Goal: Information Seeking & Learning: Learn about a topic

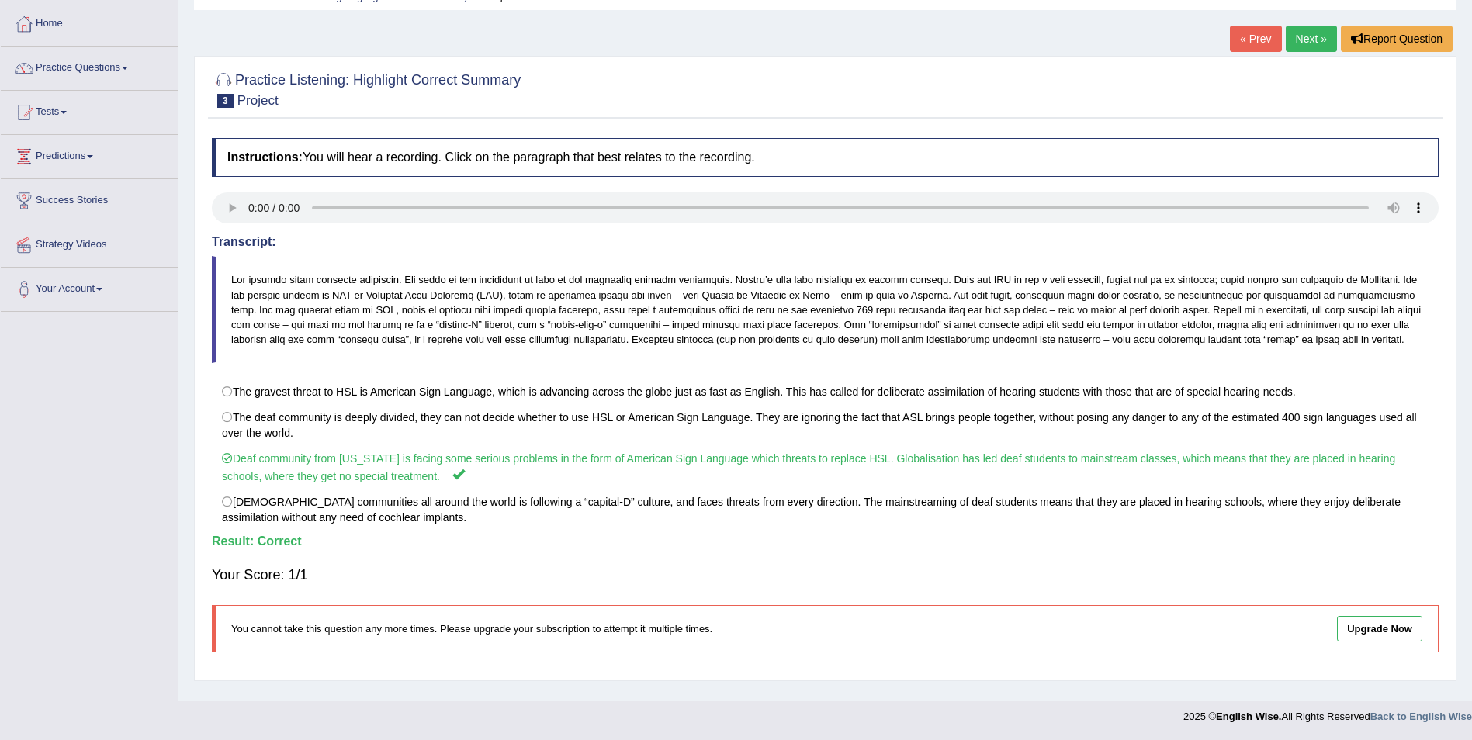
click at [1288, 45] on link "Next »" at bounding box center [1311, 39] width 51 height 26
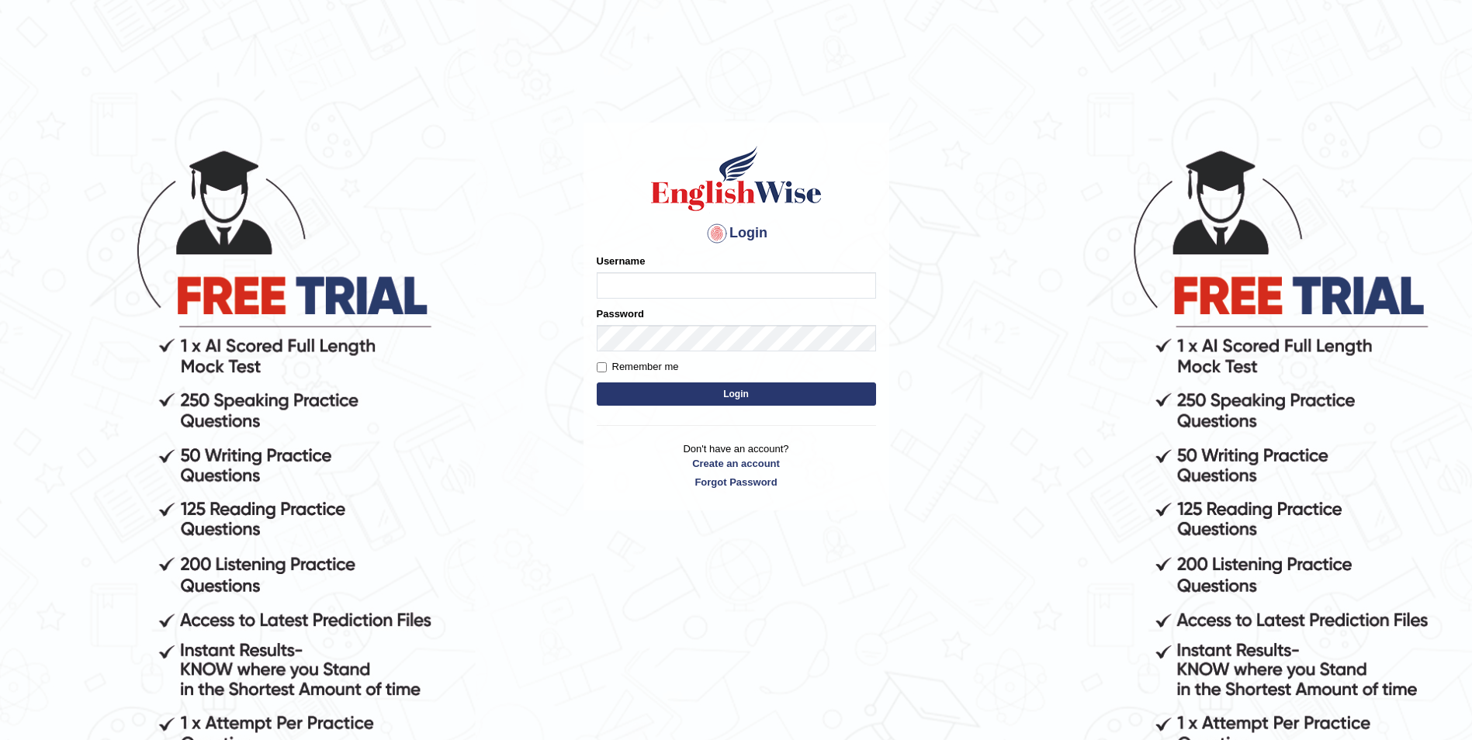
type input "Woldemariam12"
click at [744, 402] on button "Login" at bounding box center [736, 394] width 279 height 23
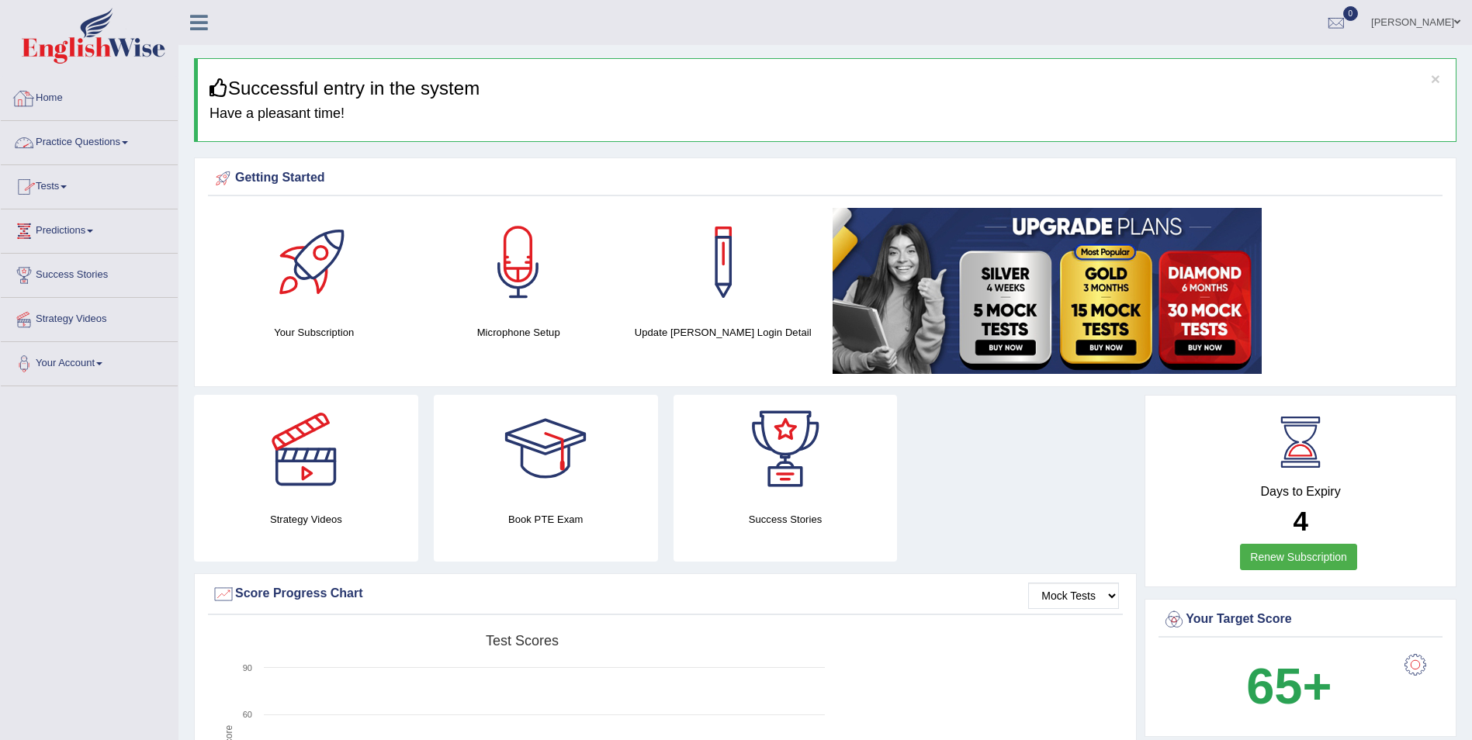
click at [127, 145] on link "Practice Questions" at bounding box center [89, 140] width 177 height 39
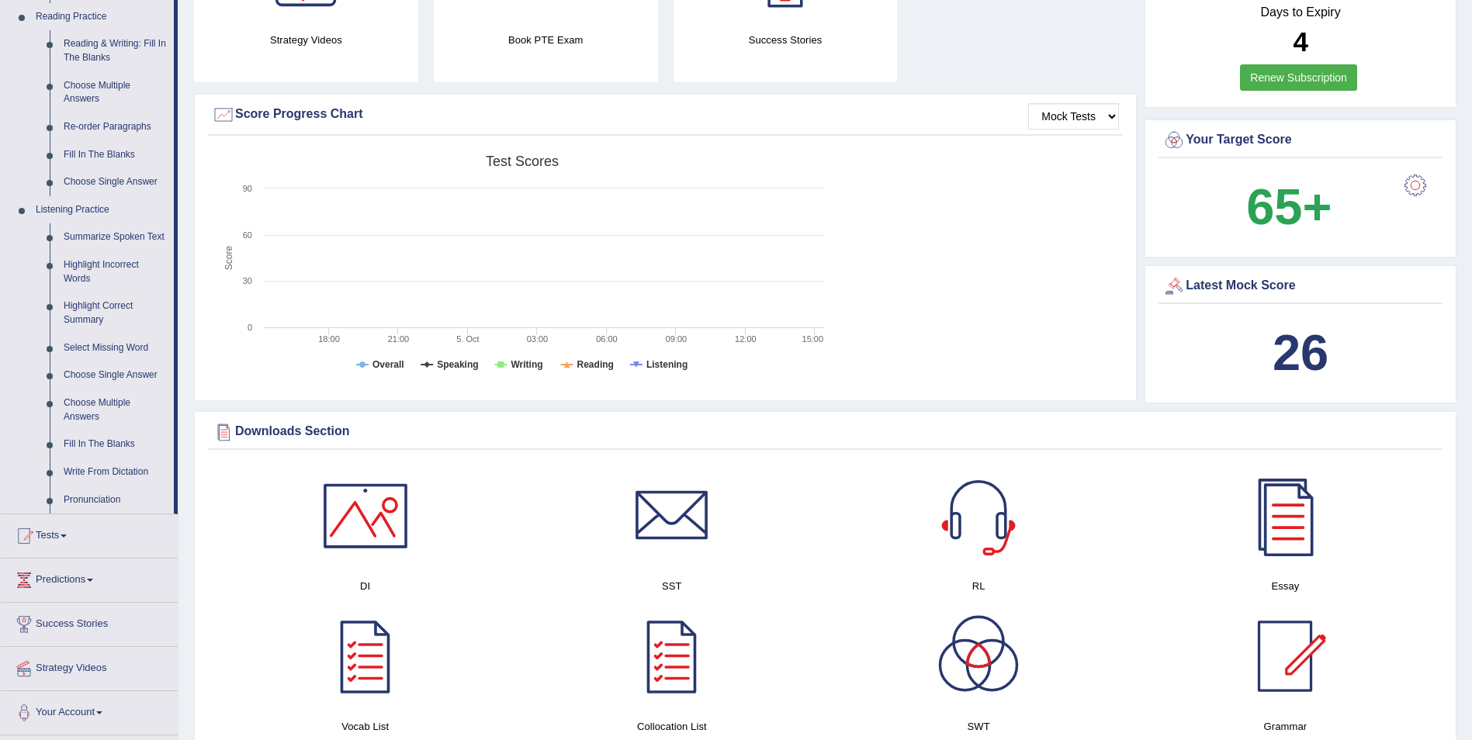
scroll to position [543, 0]
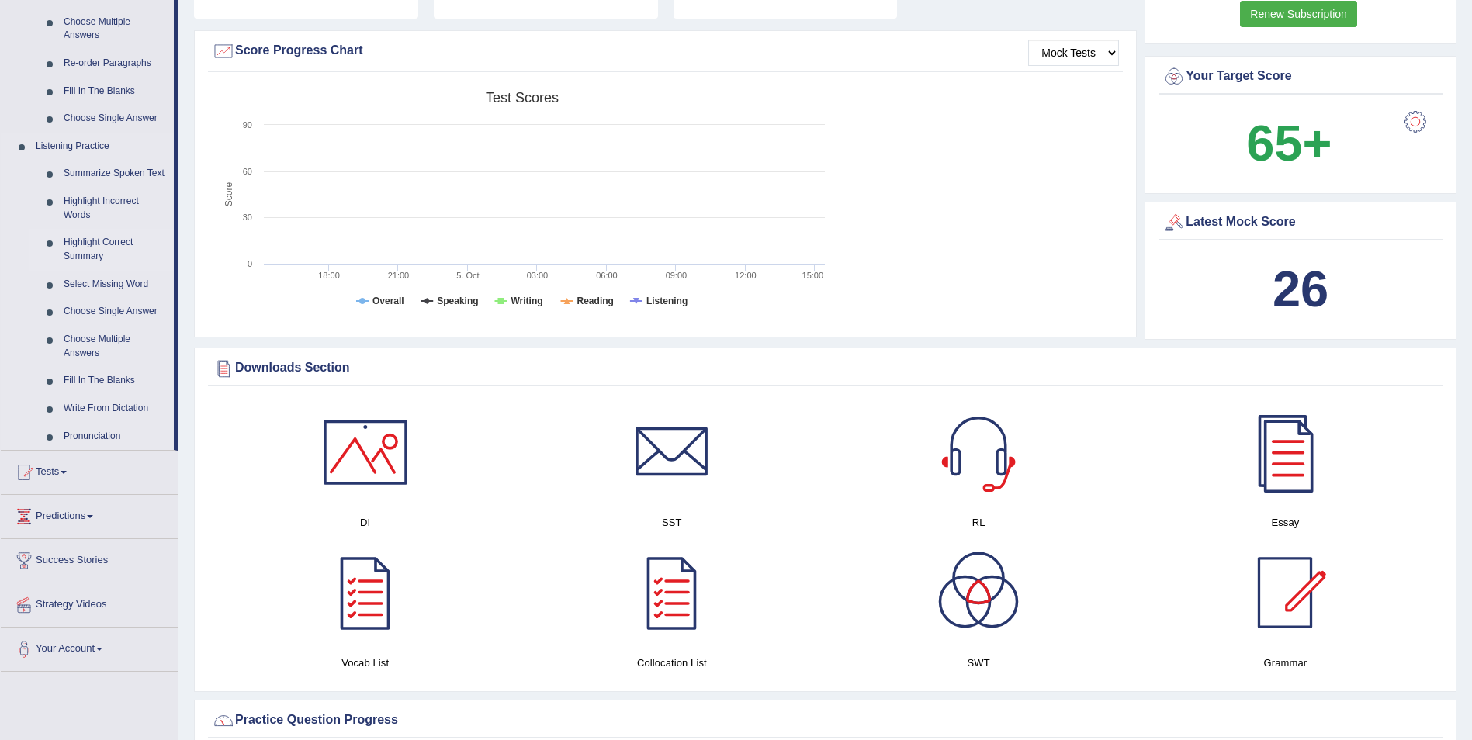
click at [109, 238] on link "Highlight Correct Summary" at bounding box center [115, 249] width 117 height 41
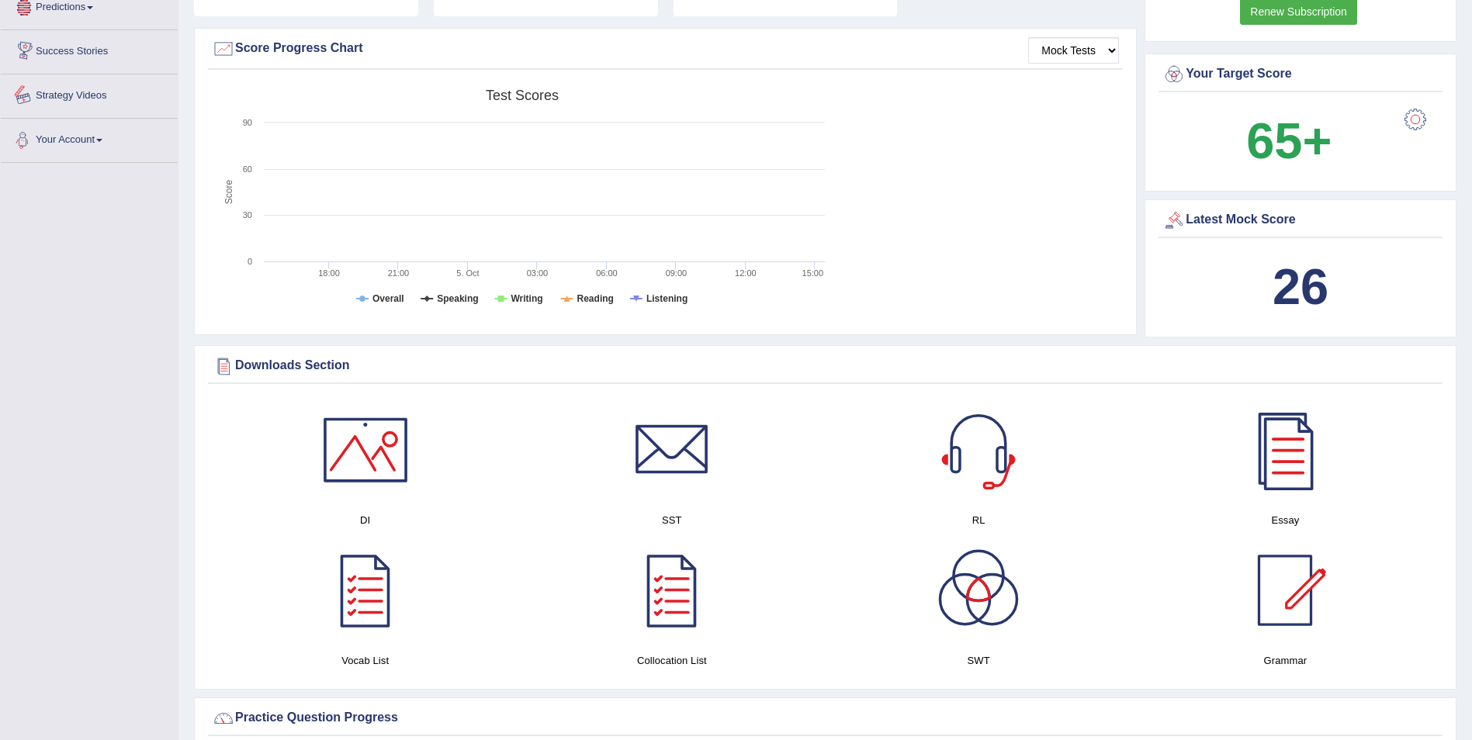
scroll to position [1026, 0]
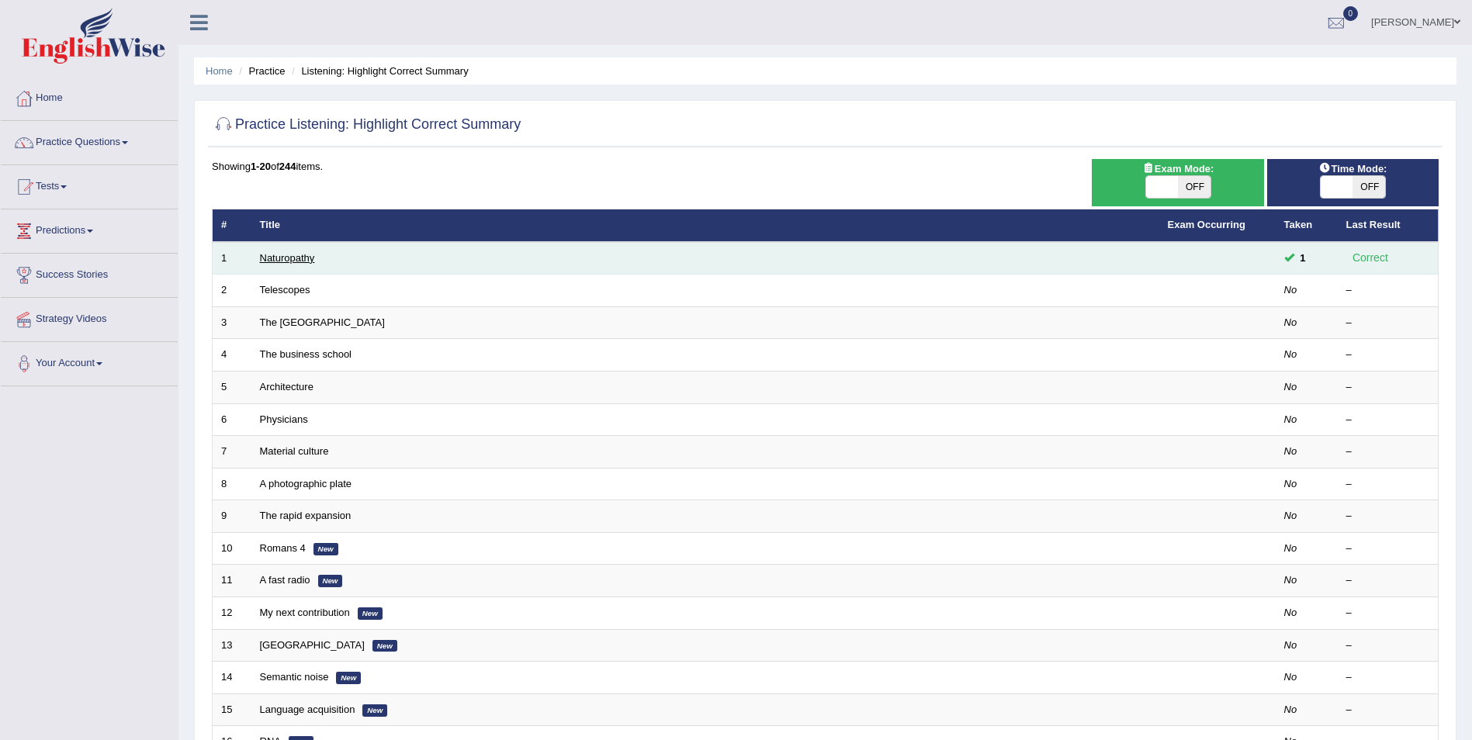
click at [300, 258] on link "Naturopathy" at bounding box center [287, 258] width 55 height 12
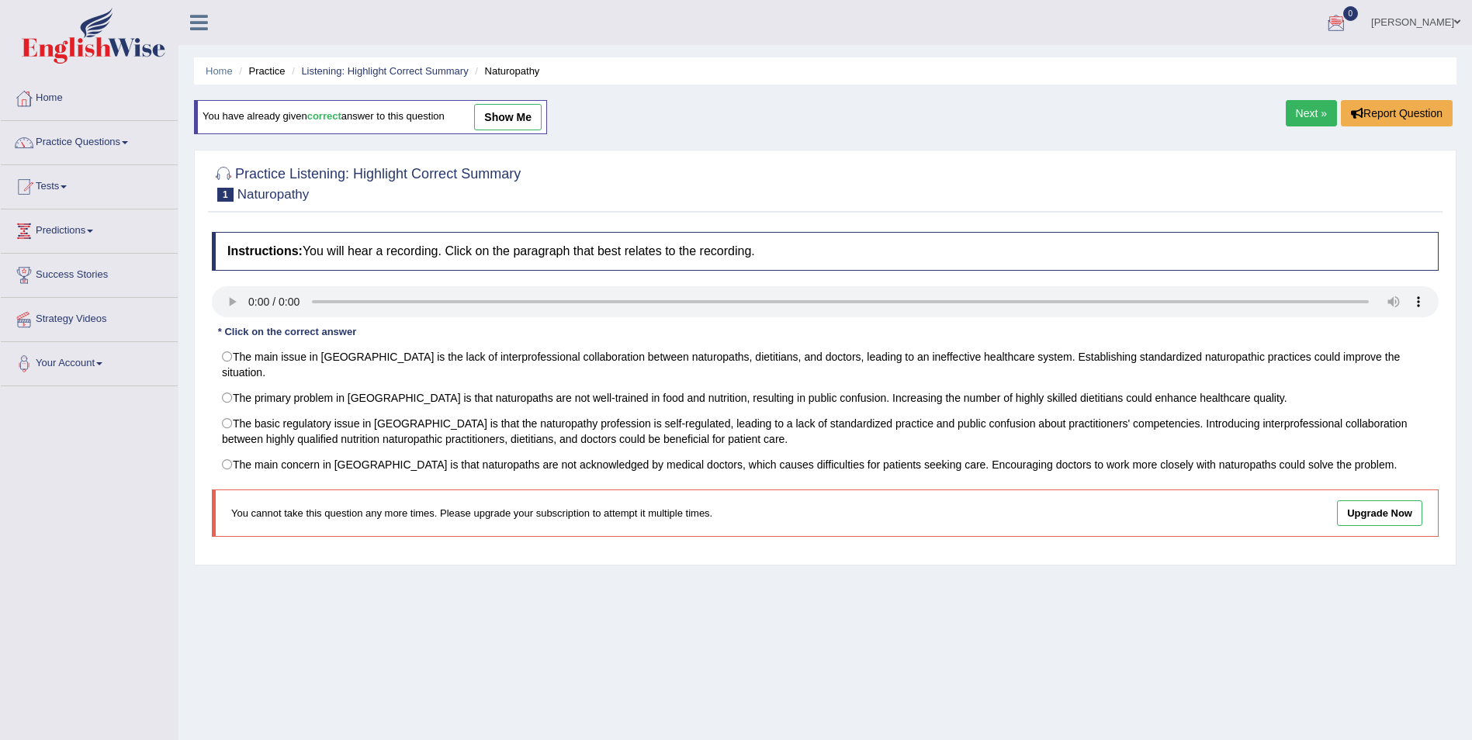
click at [1302, 110] on link "Next »" at bounding box center [1311, 113] width 51 height 26
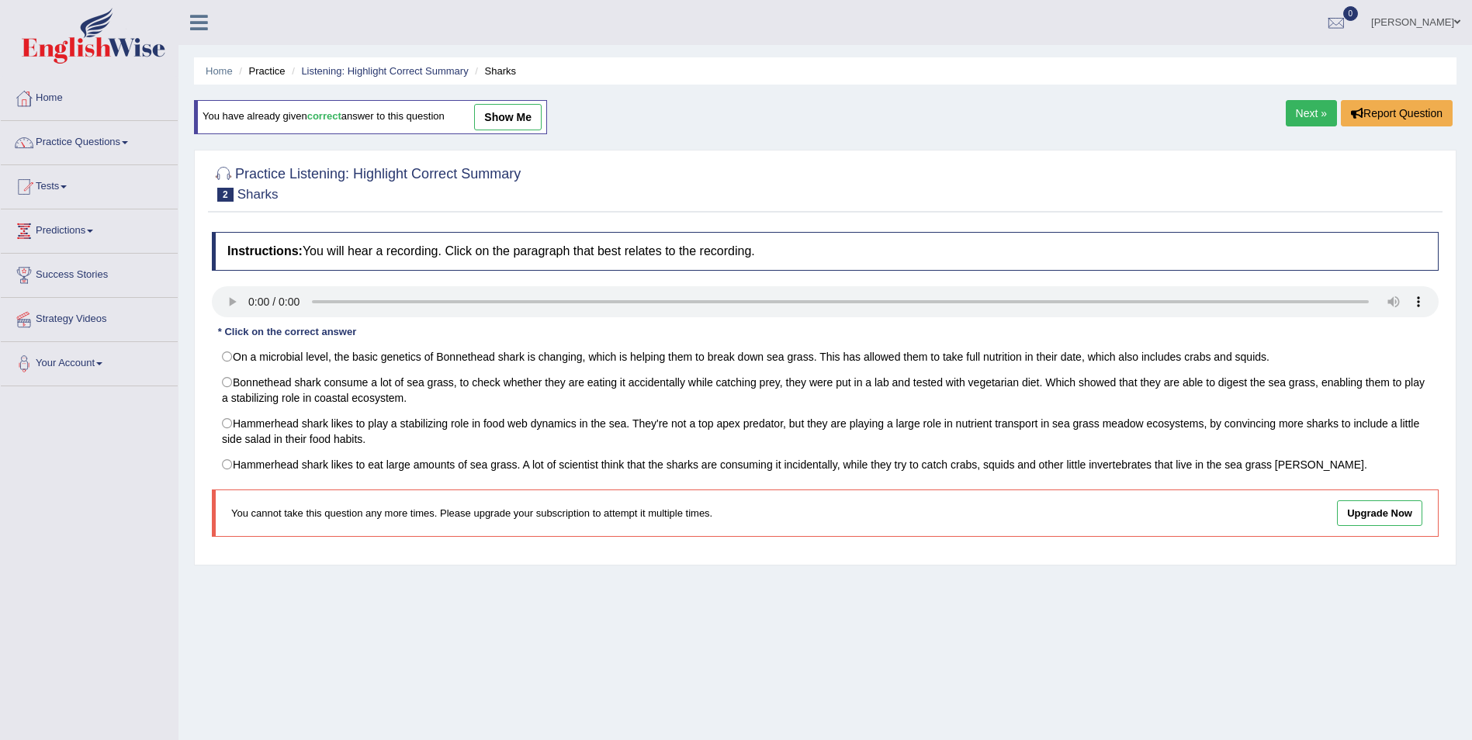
click at [1301, 106] on link "Next »" at bounding box center [1311, 113] width 51 height 26
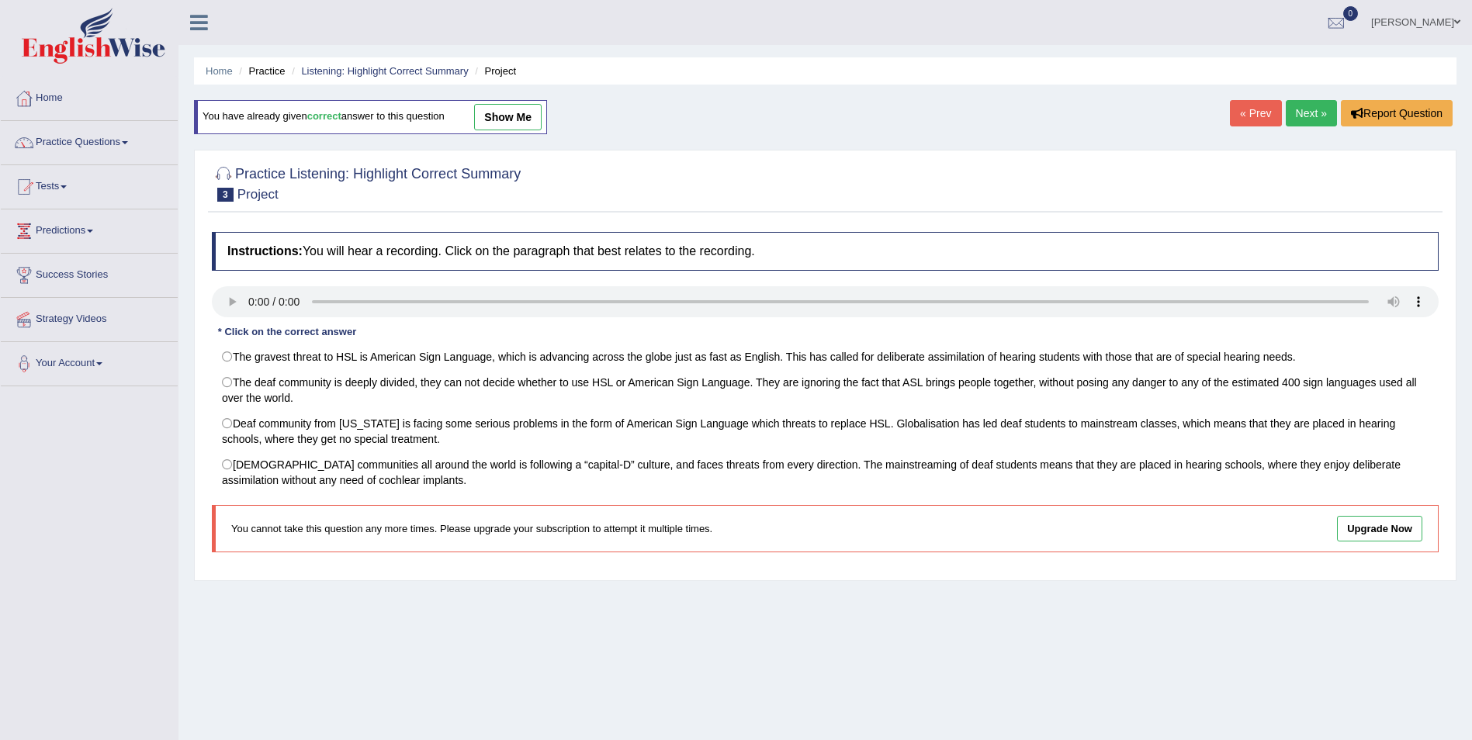
click at [1301, 106] on link "Next »" at bounding box center [1311, 113] width 51 height 26
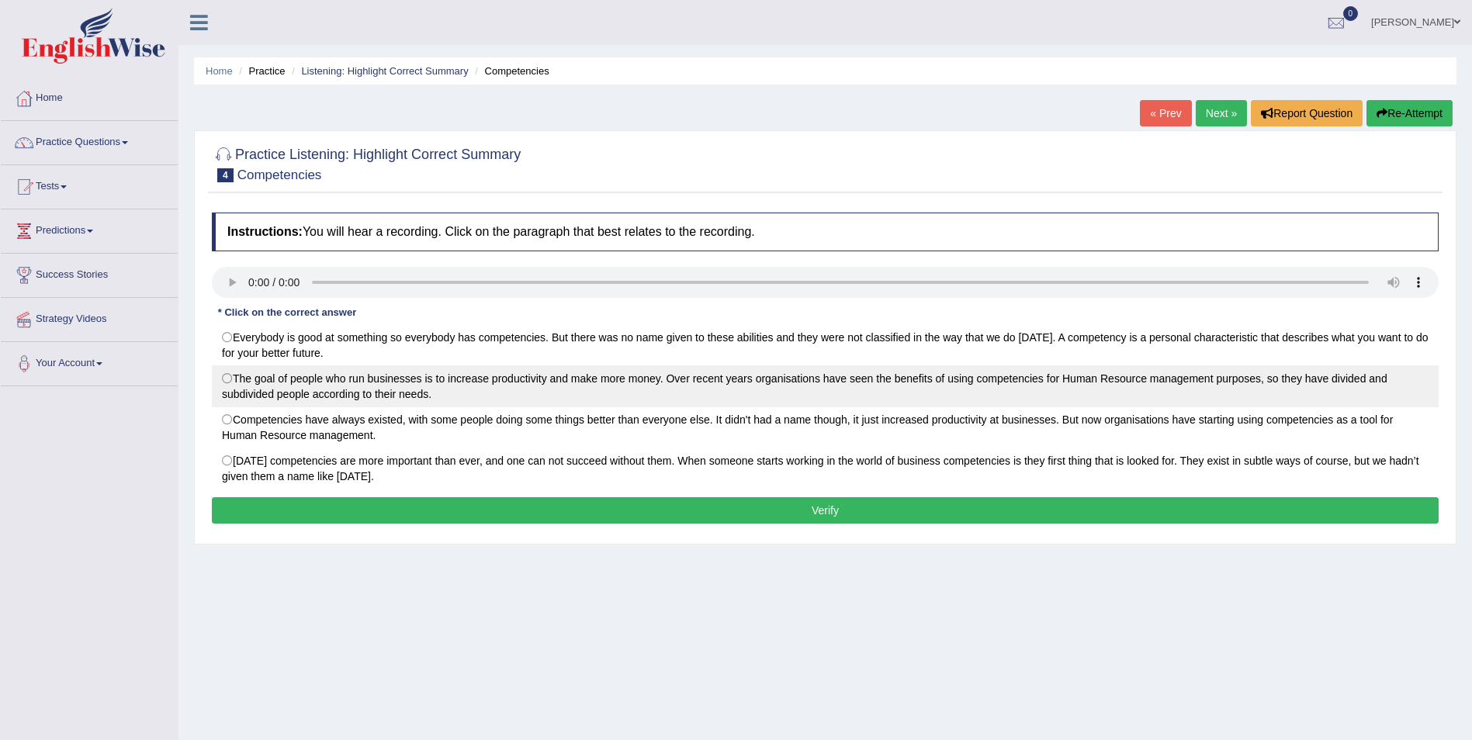
click at [234, 379] on label "The goal of people who run businesses is to increase productivity and make more…" at bounding box center [825, 387] width 1227 height 42
radio input "true"
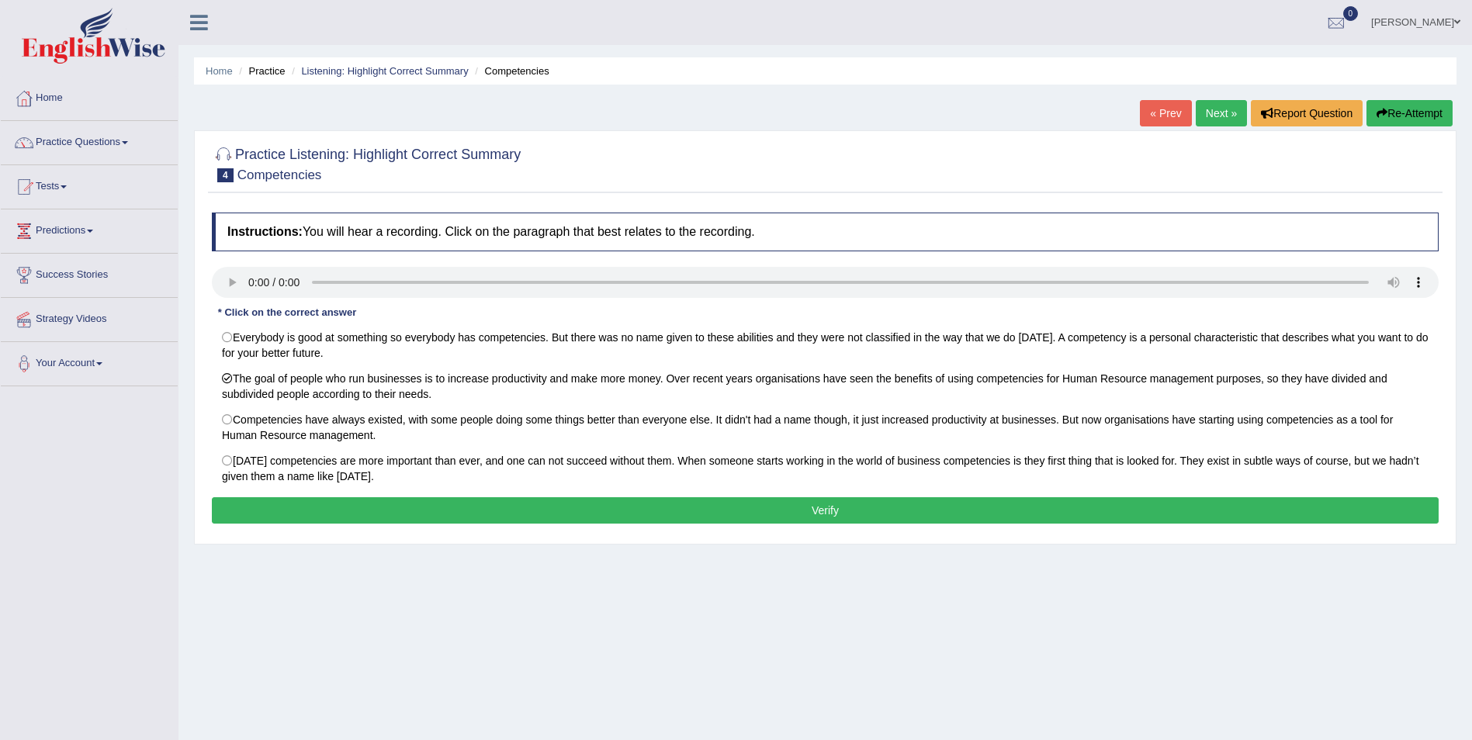
click at [629, 512] on button "Verify" at bounding box center [825, 511] width 1227 height 26
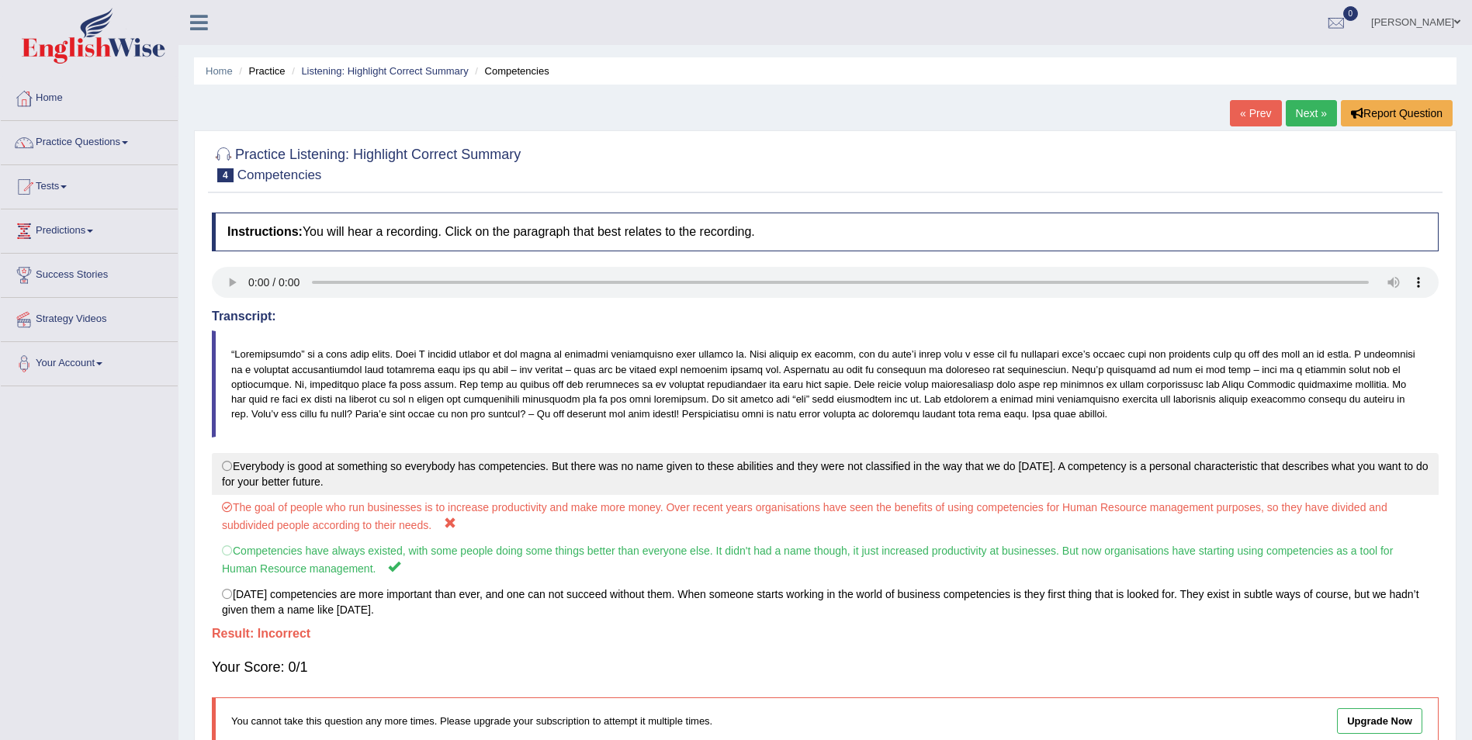
scroll to position [78, 0]
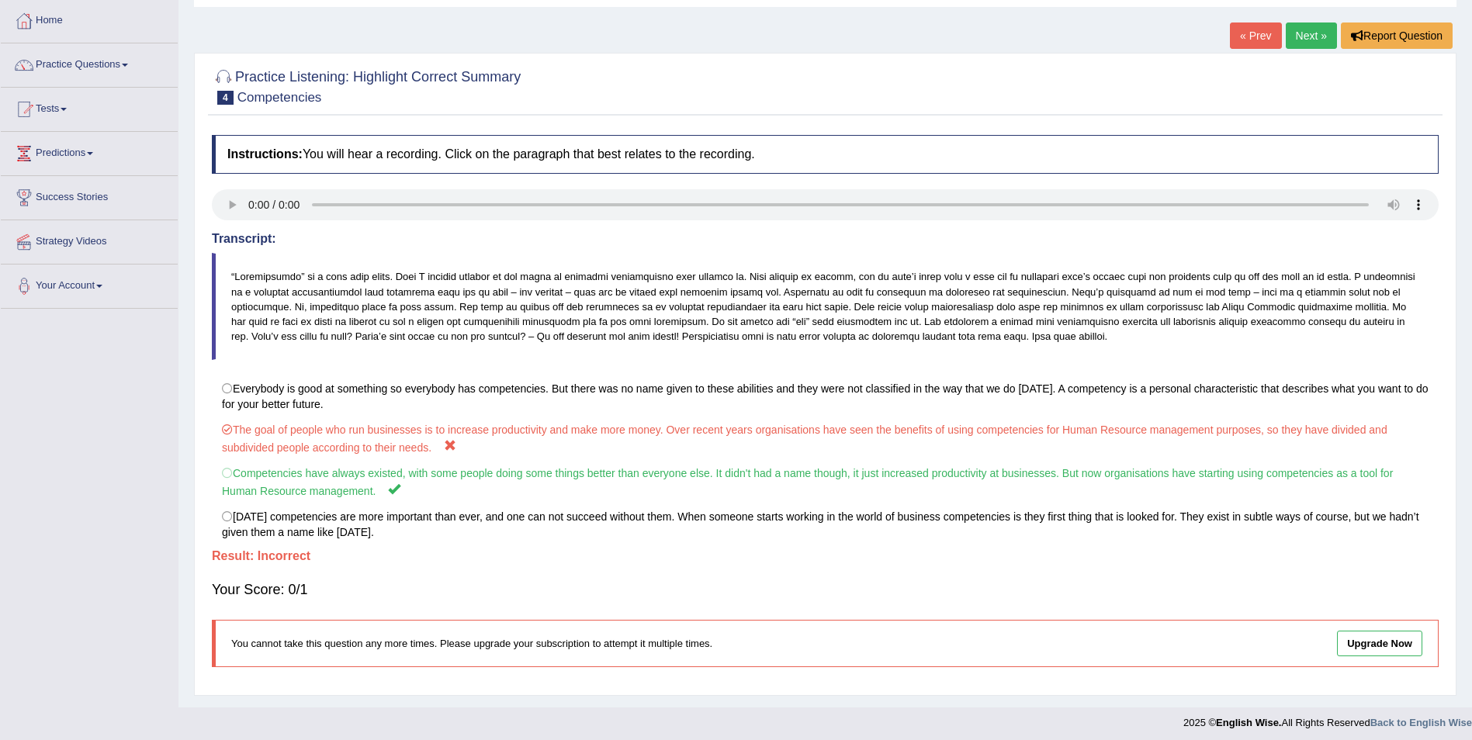
click at [1303, 28] on link "Next »" at bounding box center [1311, 36] width 51 height 26
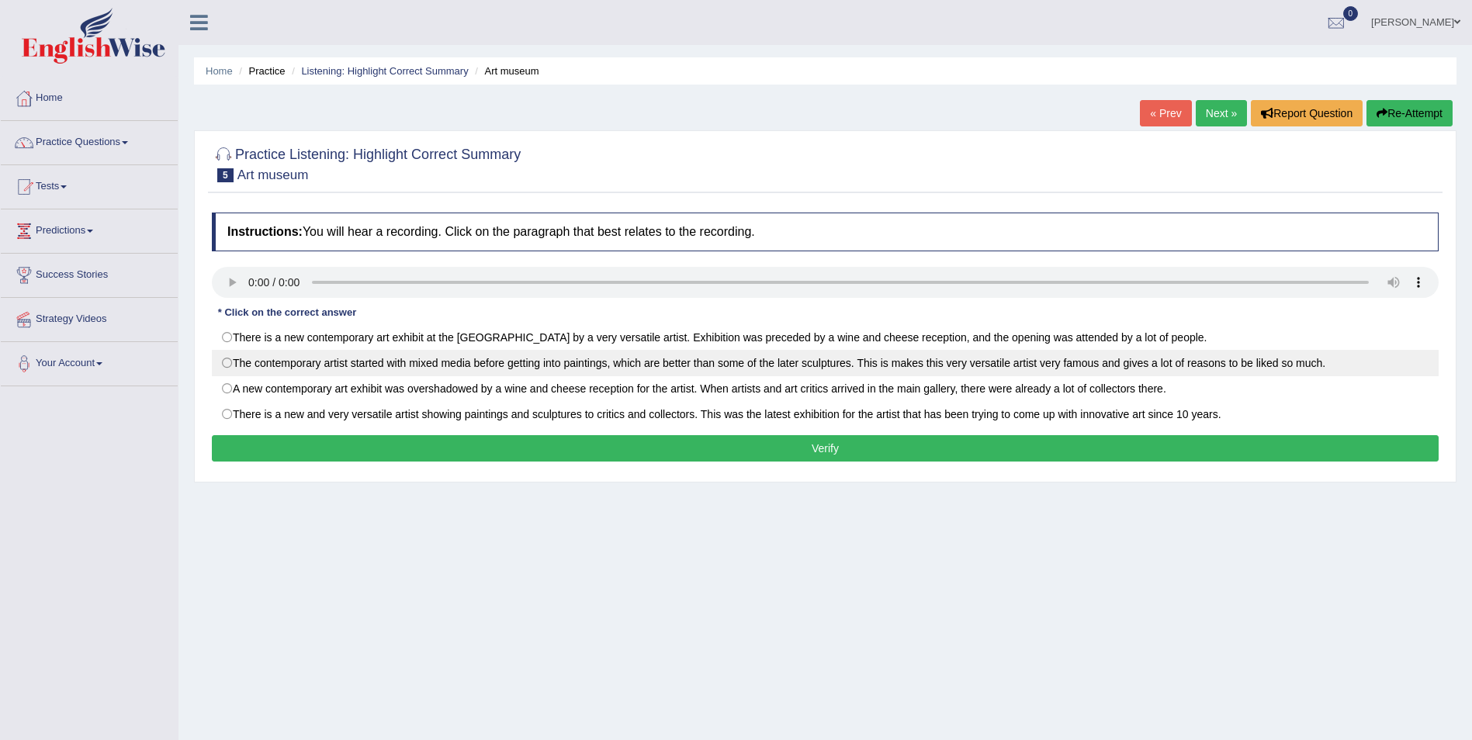
click at [227, 365] on label "The contemporary artist started with mixed media before getting into paintings,…" at bounding box center [825, 363] width 1227 height 26
radio input "true"
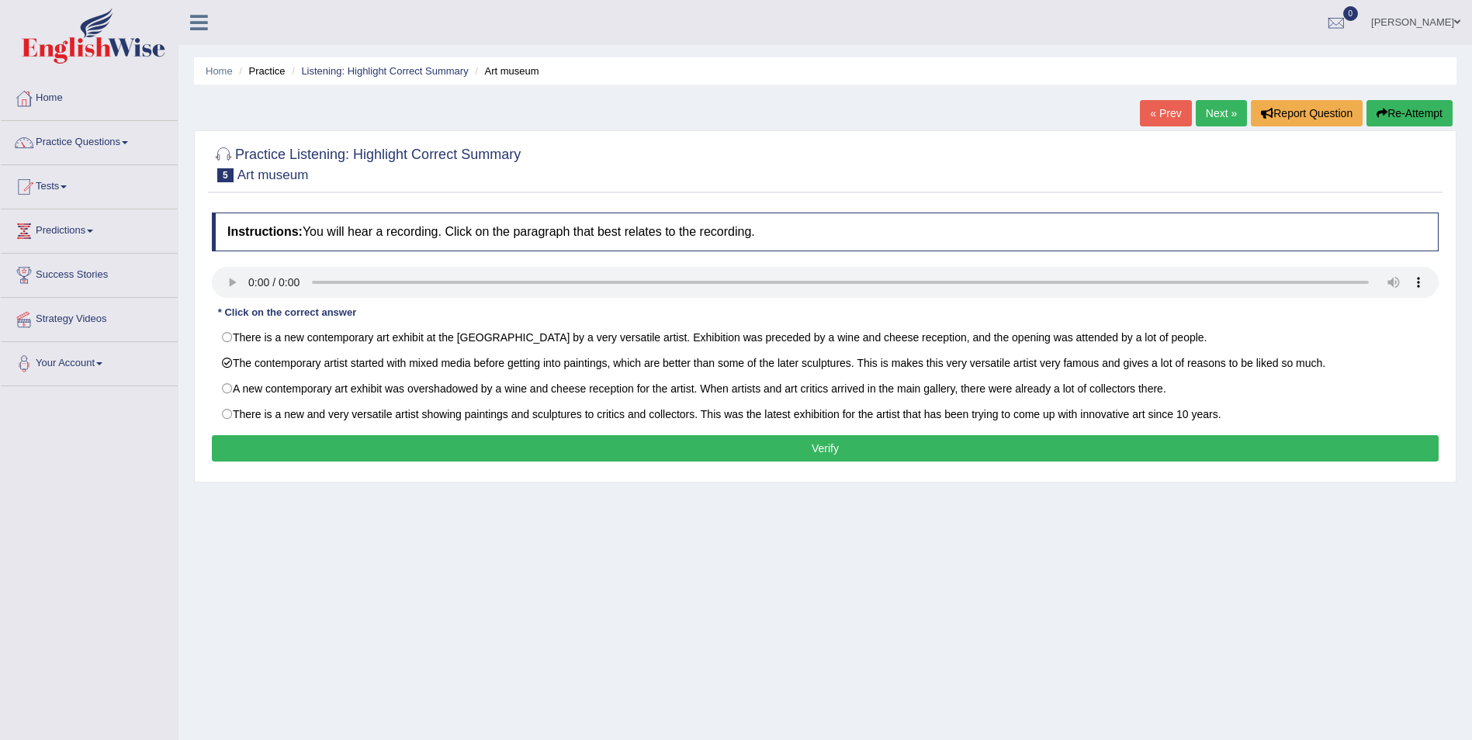
click at [324, 438] on div "Instructions: You will hear a recording. Click on the paragraph that best relat…" at bounding box center [825, 339] width 1235 height 269
click at [324, 449] on button "Verify" at bounding box center [825, 448] width 1227 height 26
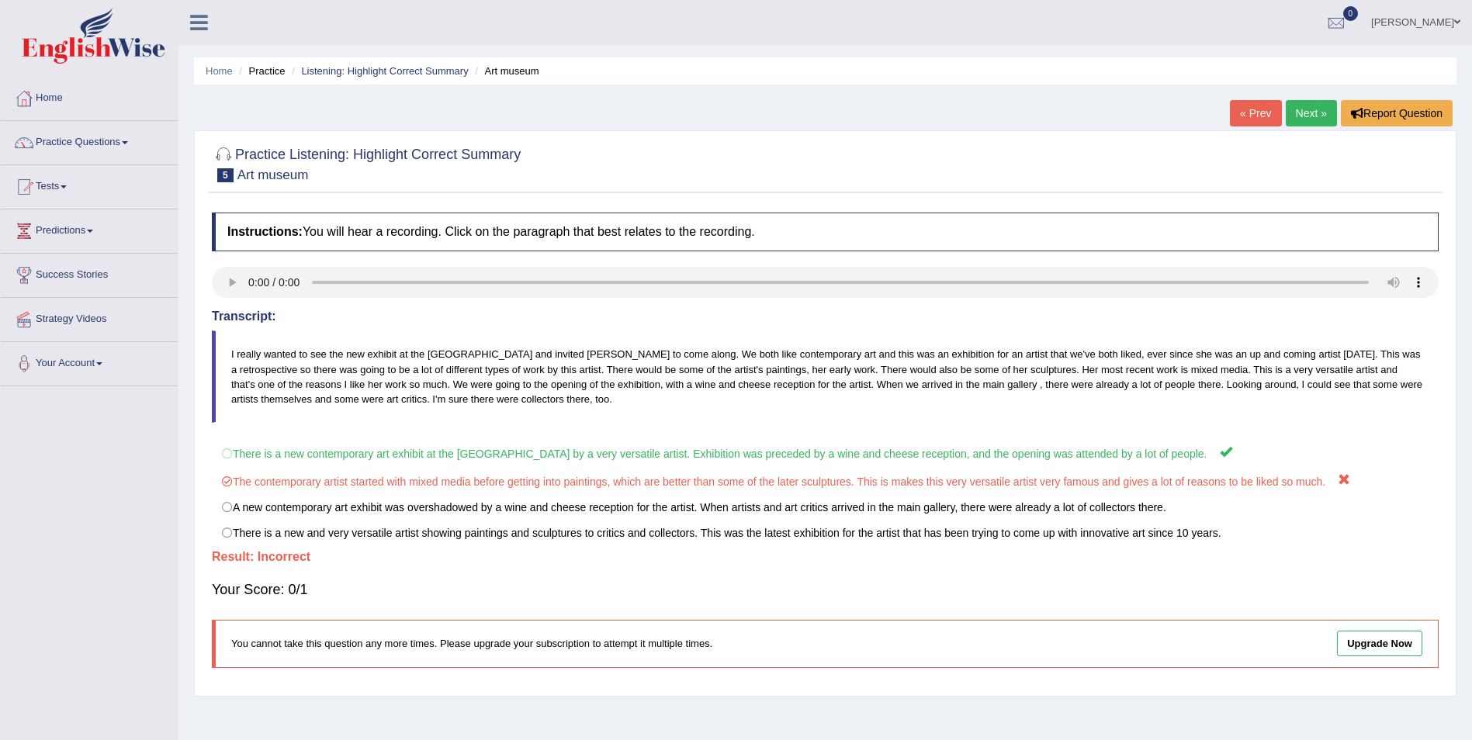
click at [1325, 113] on link "Next »" at bounding box center [1311, 113] width 51 height 26
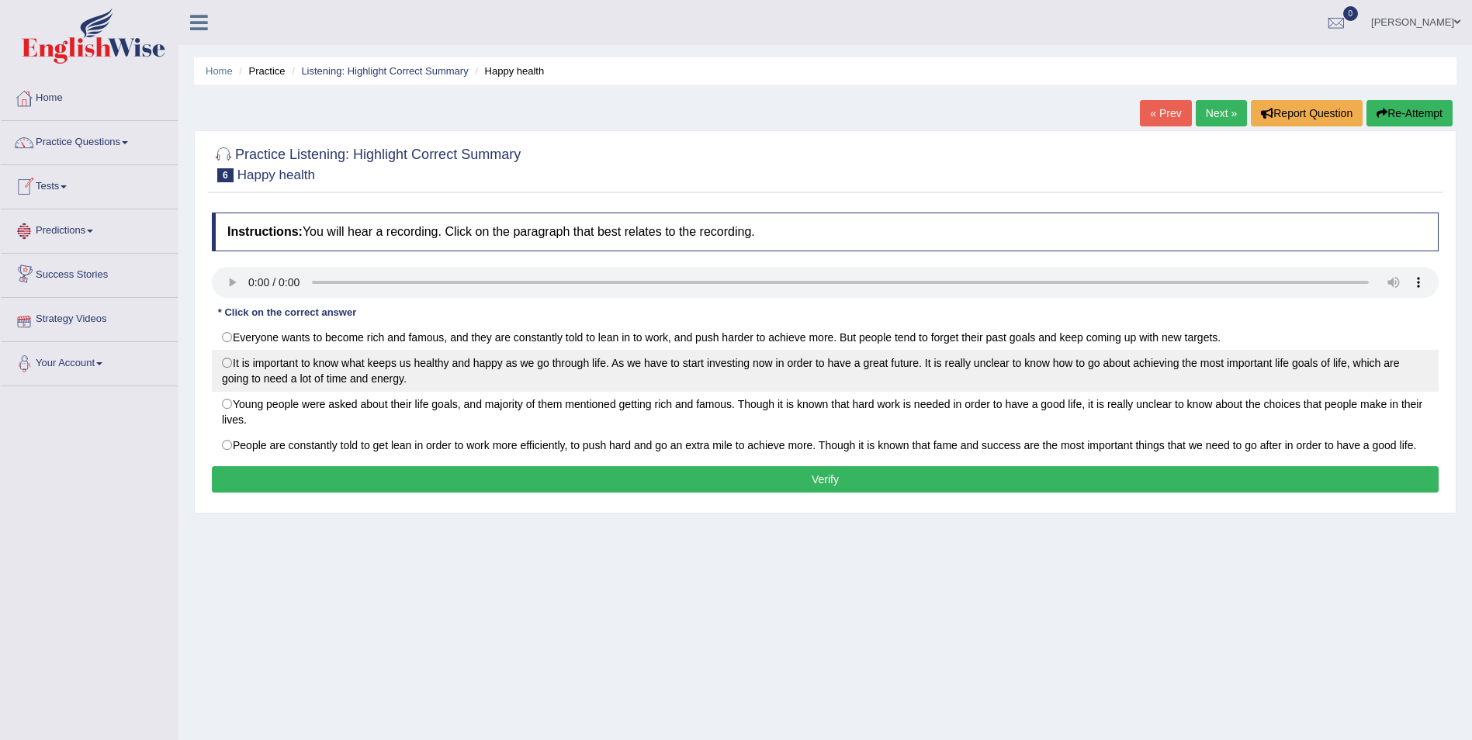
click at [227, 357] on label "It is important to know what keeps us healthy and happy as we go through life. …" at bounding box center [825, 371] width 1227 height 42
radio input "true"
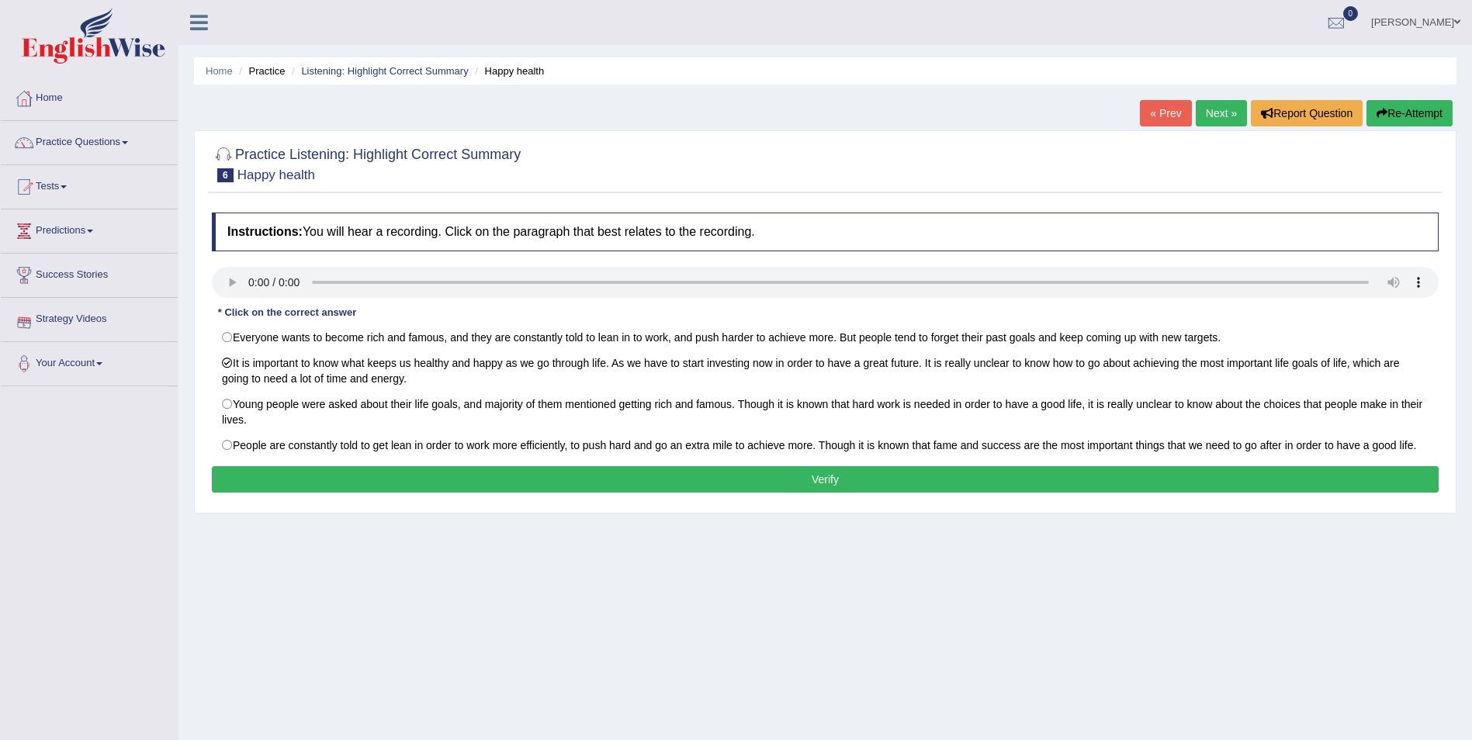
click at [426, 483] on button "Verify" at bounding box center [825, 479] width 1227 height 26
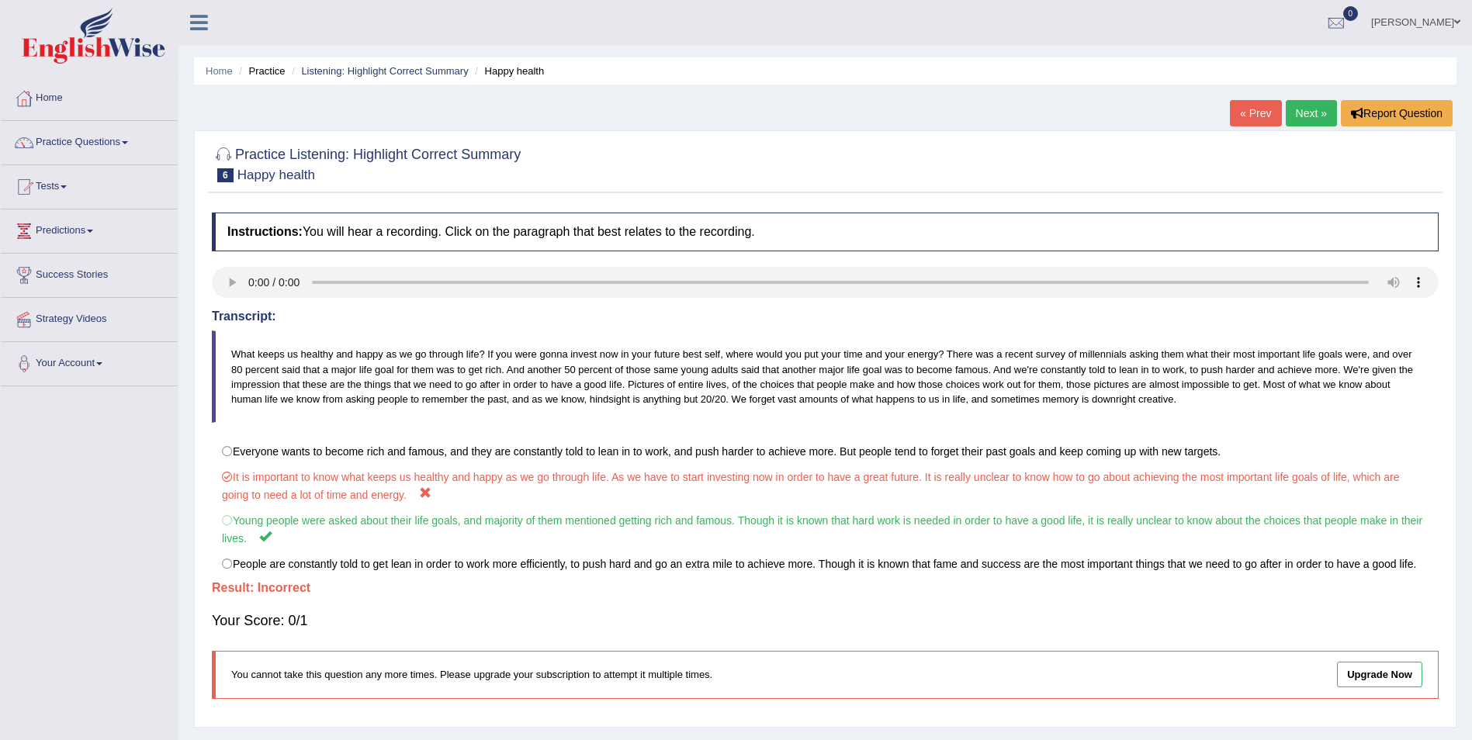
click at [1293, 120] on link "Next »" at bounding box center [1311, 113] width 51 height 26
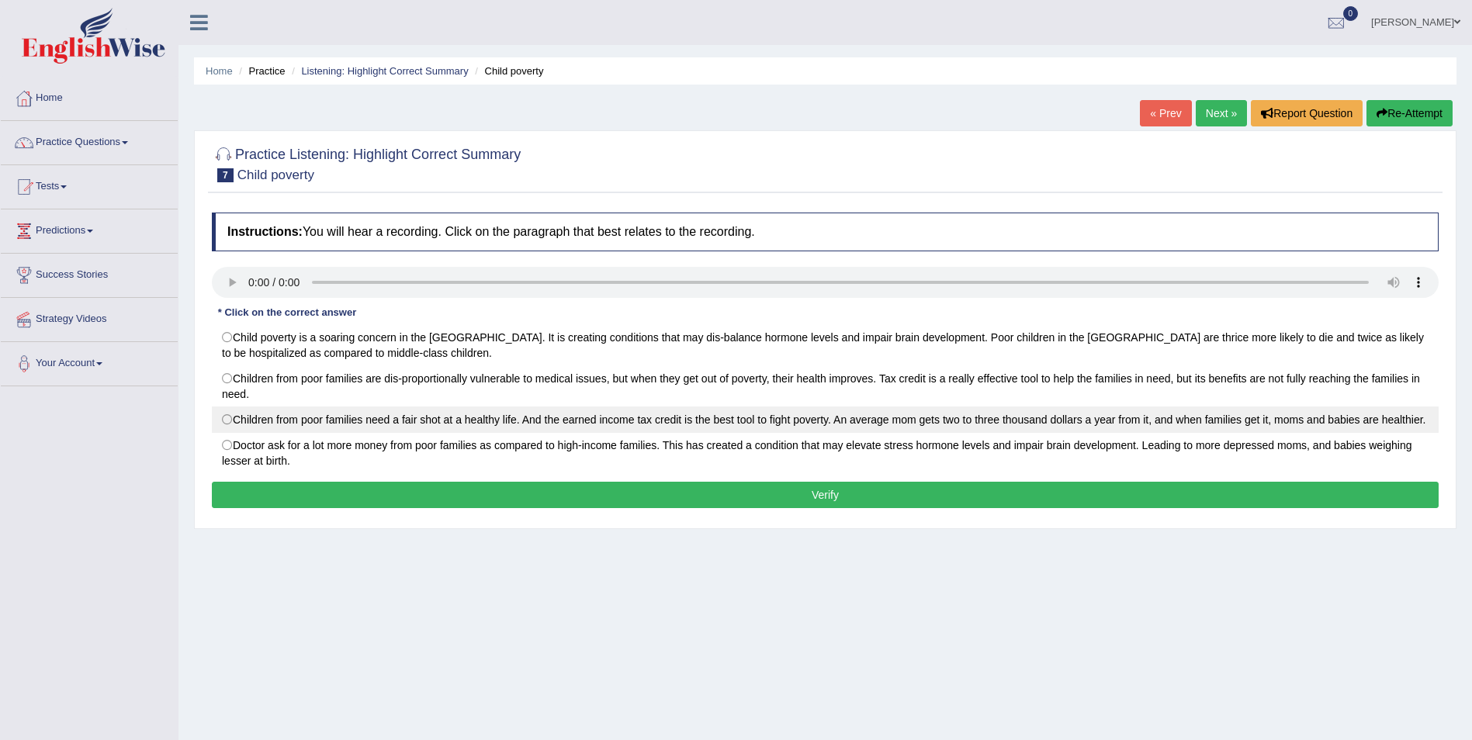
click at [218, 425] on label "Children from poor families need a fair shot at a healthy life. And the earned …" at bounding box center [825, 420] width 1227 height 26
radio input "true"
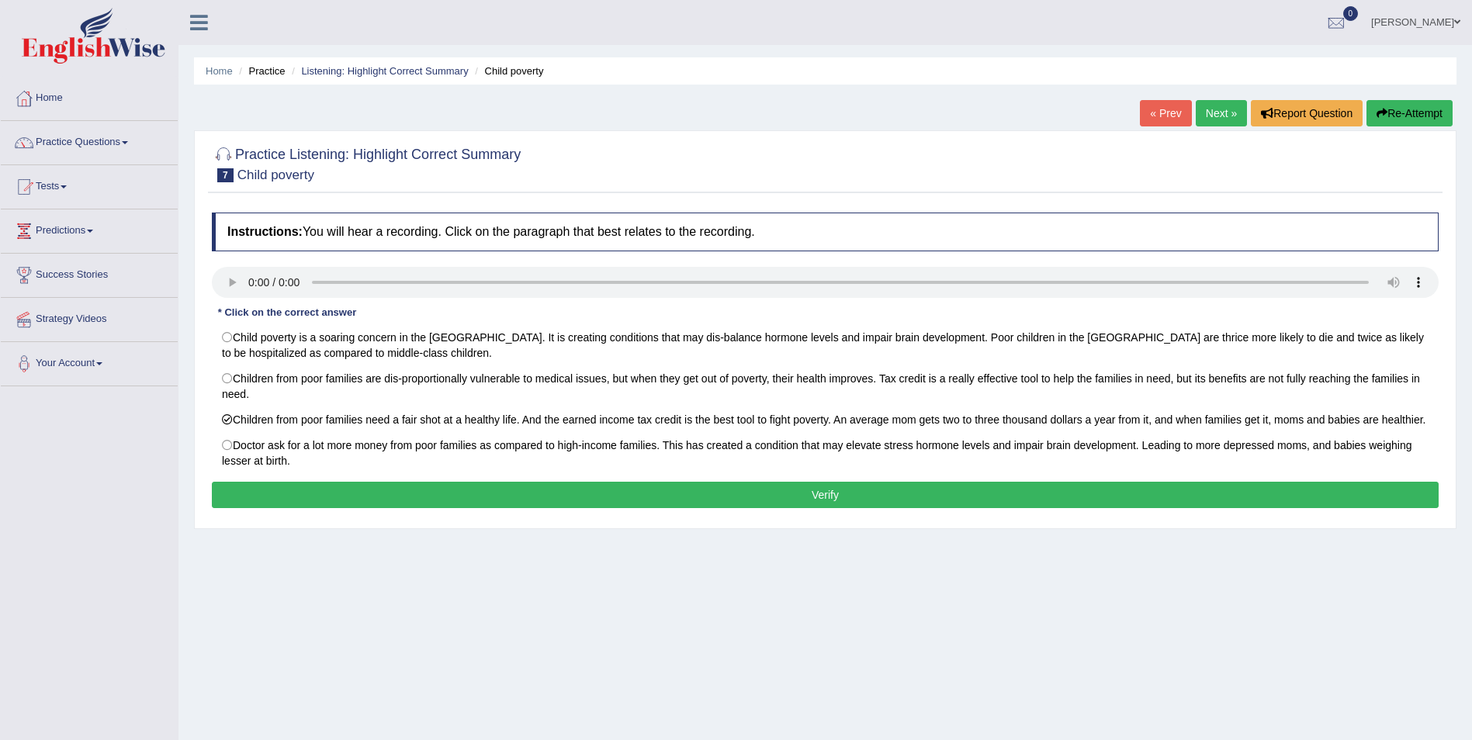
click at [449, 508] on button "Verify" at bounding box center [825, 495] width 1227 height 26
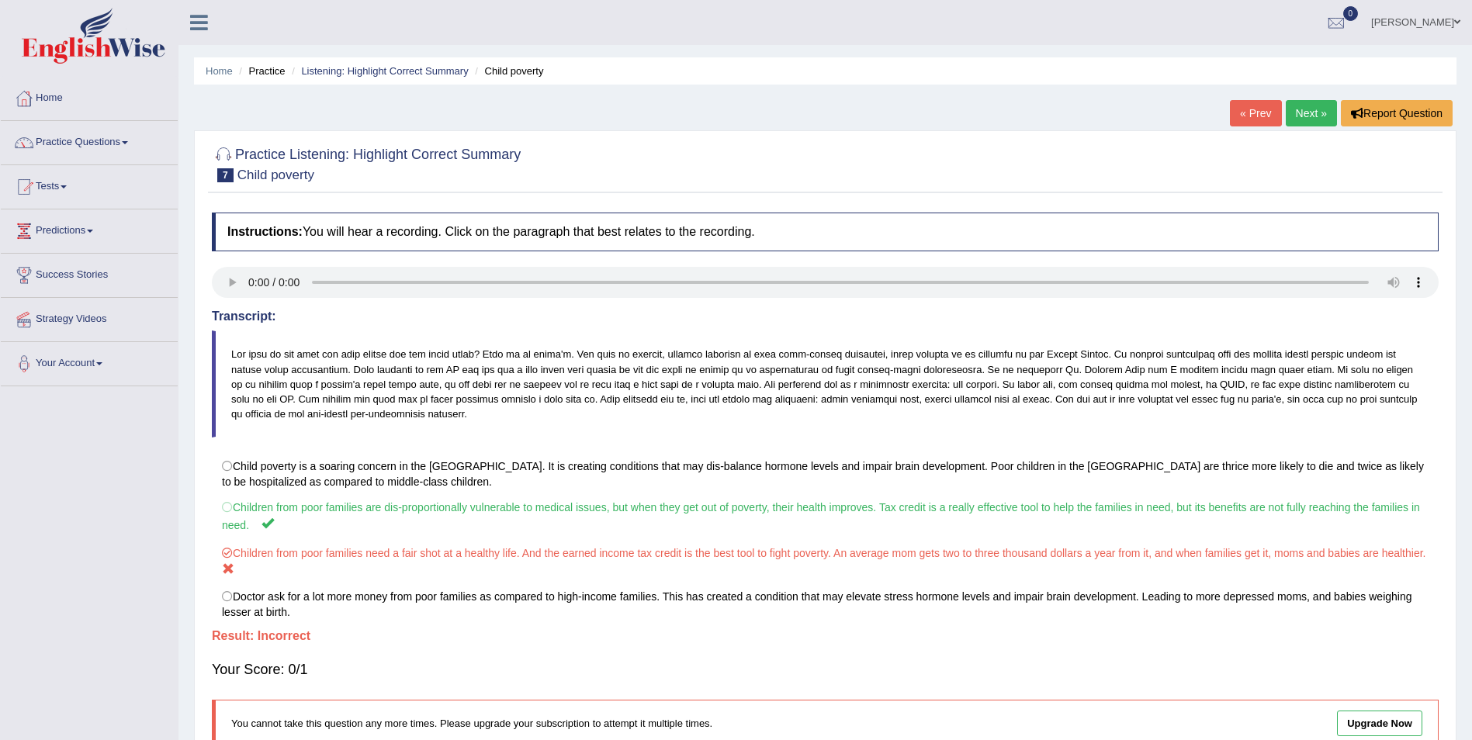
click at [1295, 117] on link "Next »" at bounding box center [1311, 113] width 51 height 26
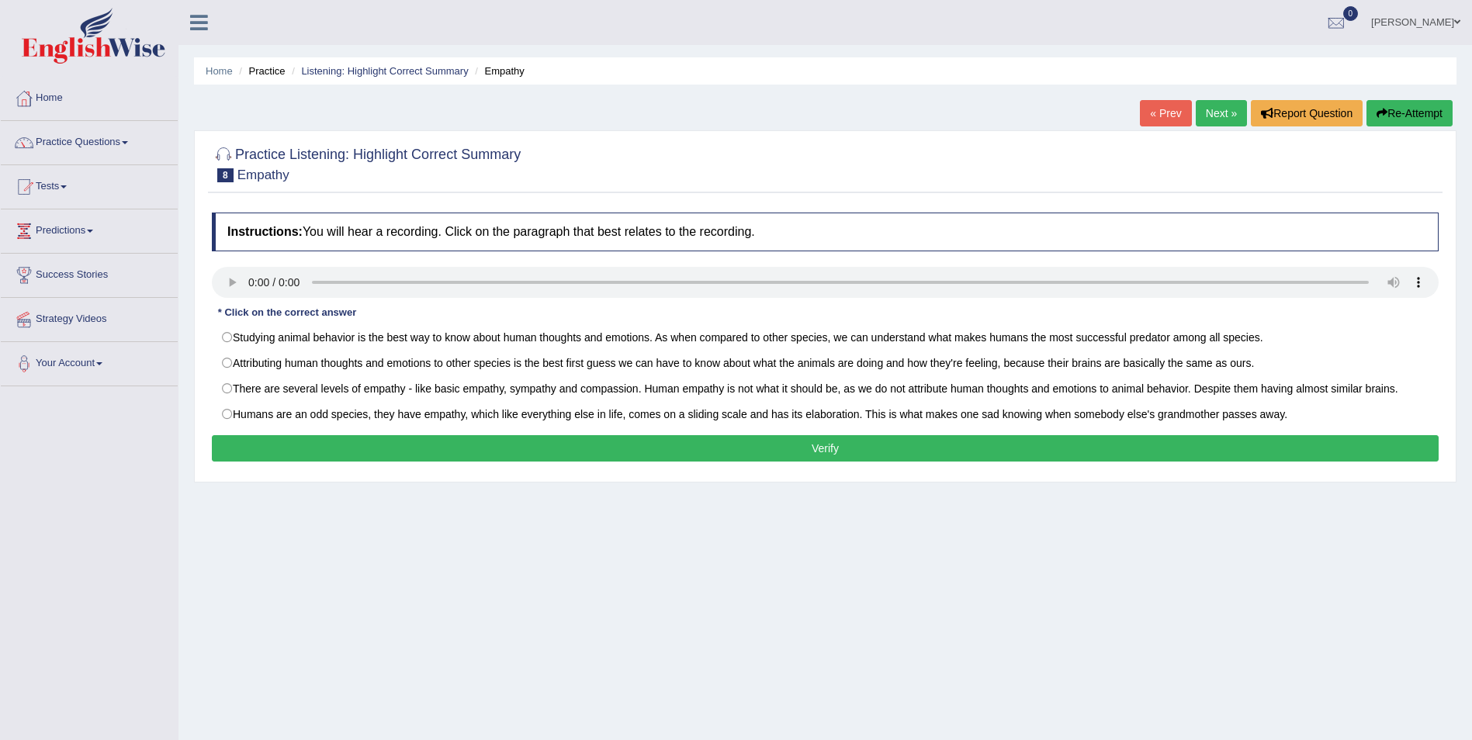
click at [1461, 25] on link "Roza" at bounding box center [1416, 20] width 113 height 40
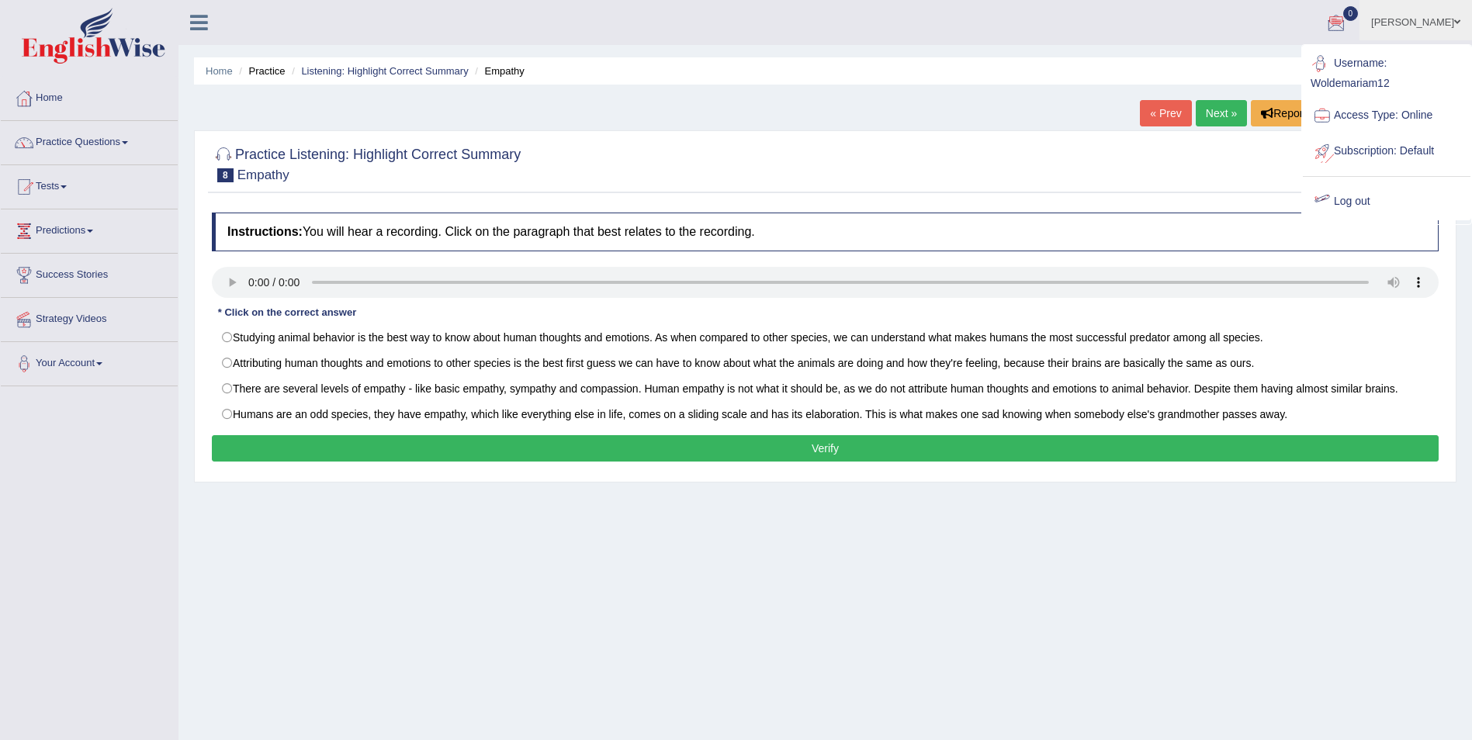
click at [1358, 194] on link "Log out" at bounding box center [1387, 202] width 168 height 36
